Goal: Information Seeking & Learning: Learn about a topic

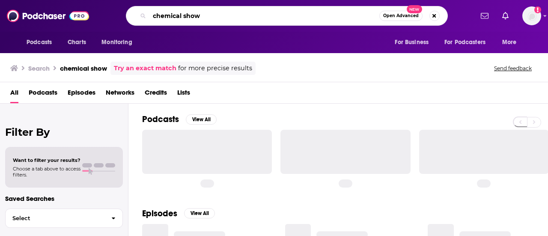
drag, startPoint x: 0, startPoint y: 0, endPoint x: 206, endPoint y: 19, distance: 207.3
click at [206, 19] on input "chemical show" at bounding box center [264, 16] width 230 height 14
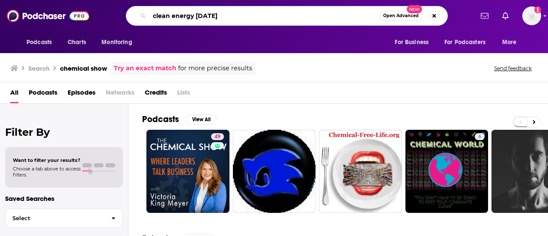
type input "clean energy [DATE]"
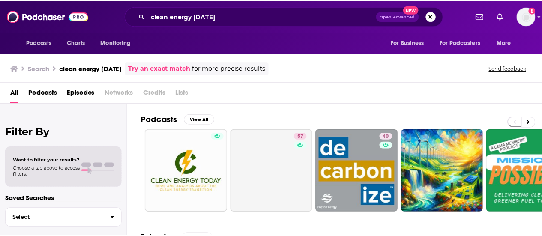
scroll to position [43, 0]
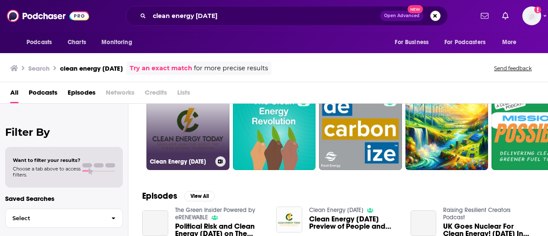
click at [168, 132] on link "Clean Energy [DATE]" at bounding box center [187, 128] width 83 height 83
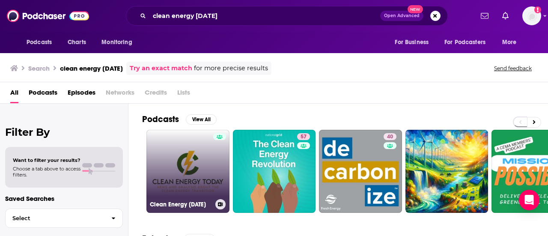
click at [194, 161] on link "Clean Energy [DATE]" at bounding box center [187, 171] width 83 height 83
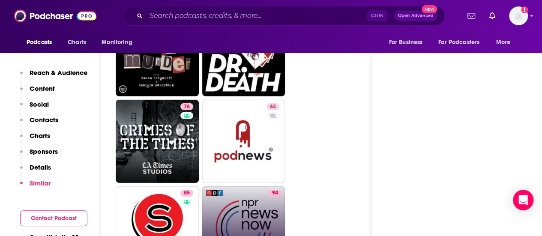
scroll to position [1370, 0]
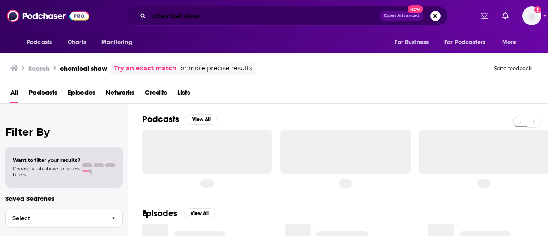
click at [247, 18] on input "chemical show" at bounding box center [264, 16] width 231 height 14
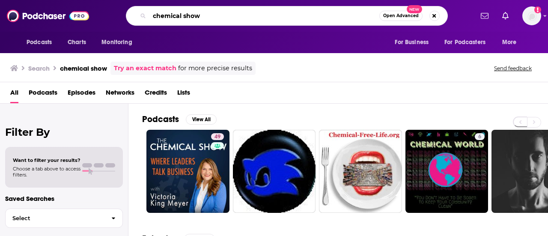
click at [247, 18] on input "chemical show" at bounding box center [264, 16] width 230 height 14
click at [247, 17] on input "chemical show" at bounding box center [264, 16] width 230 height 14
type input "clean energy [DATE]"
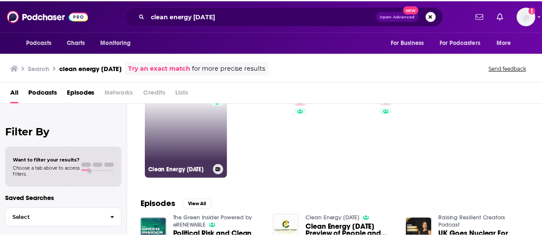
scroll to position [43, 0]
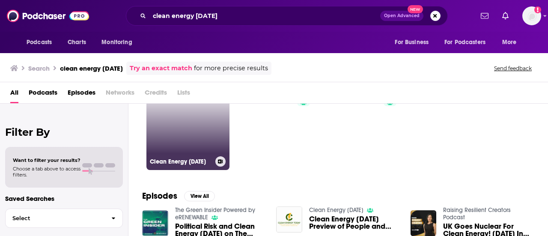
click at [180, 116] on link "Clean Energy [DATE]" at bounding box center [187, 128] width 83 height 83
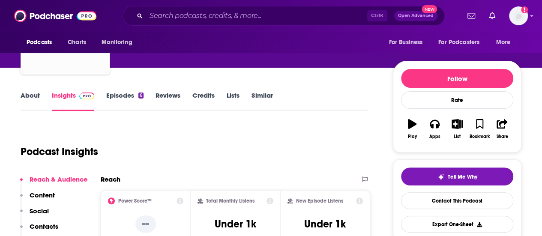
scroll to position [86, 0]
